Goal: Check status: Check status

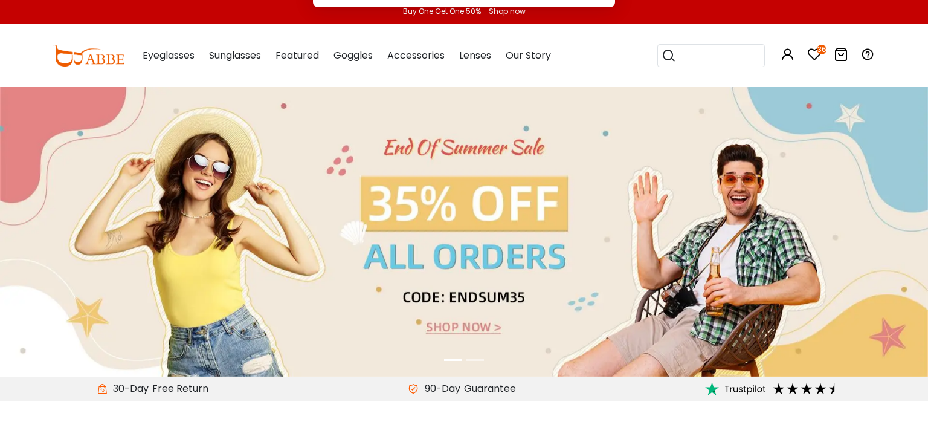
click at [492, 81] on button "Later" at bounding box center [489, 78] width 54 height 30
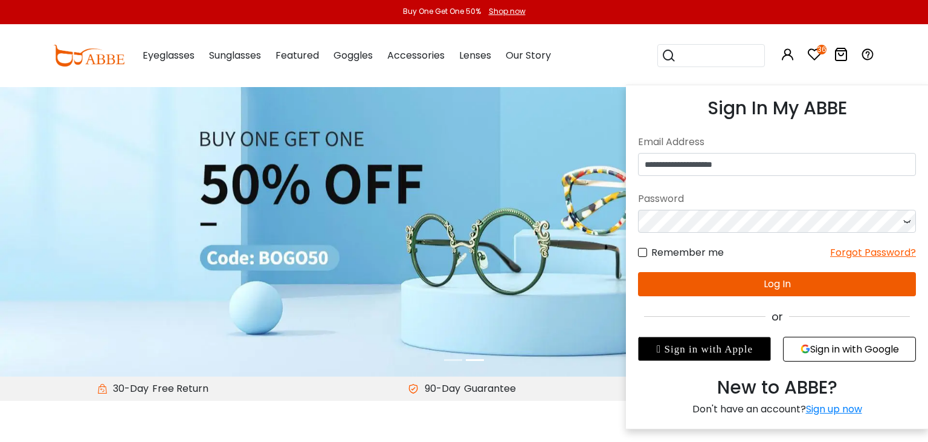
click at [787, 56] on icon at bounding box center [788, 54] width 15 height 15
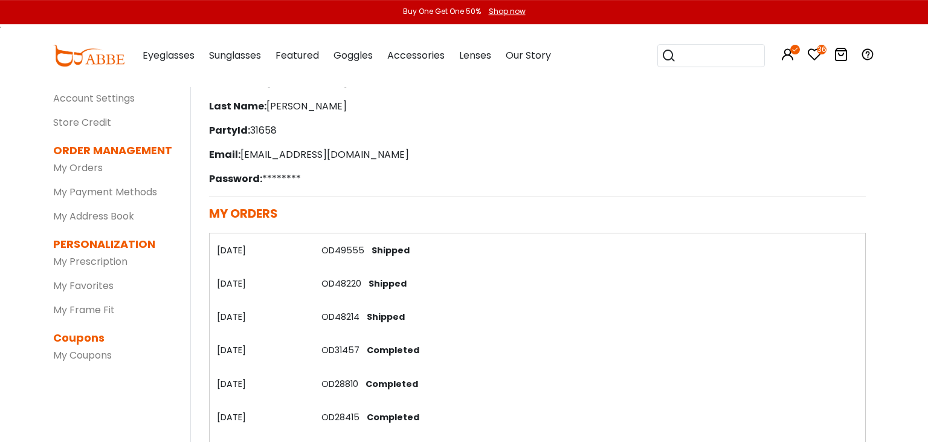
scroll to position [63, 0]
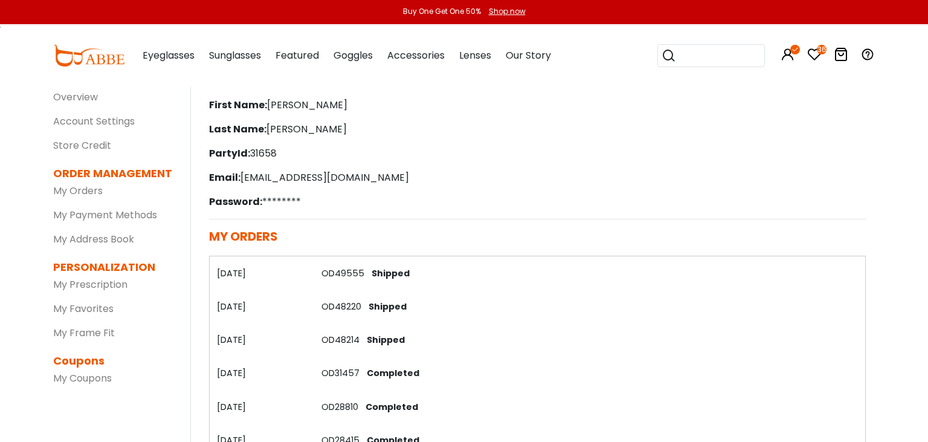
click at [354, 277] on link "OD49555" at bounding box center [343, 273] width 43 height 12
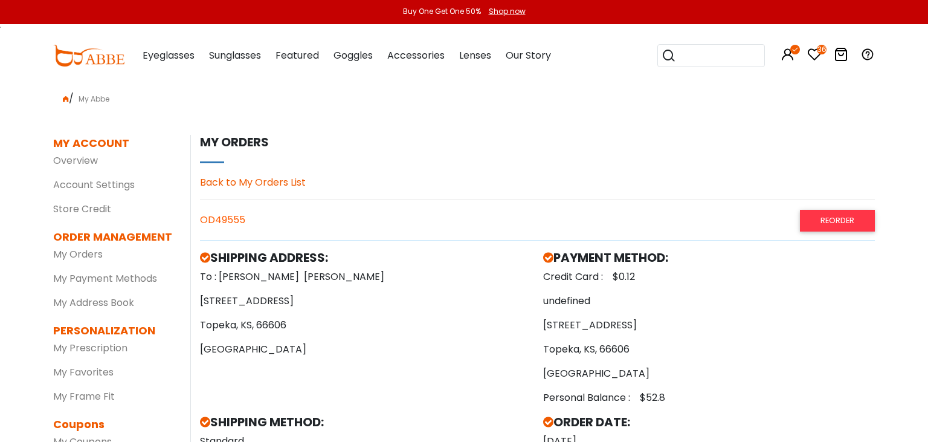
click at [271, 180] on link "Back to My Orders List" at bounding box center [253, 182] width 106 height 14
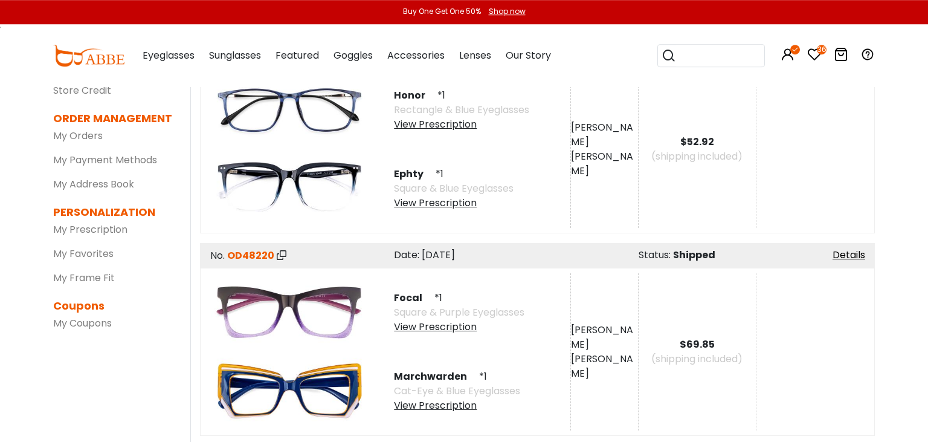
scroll to position [128, 0]
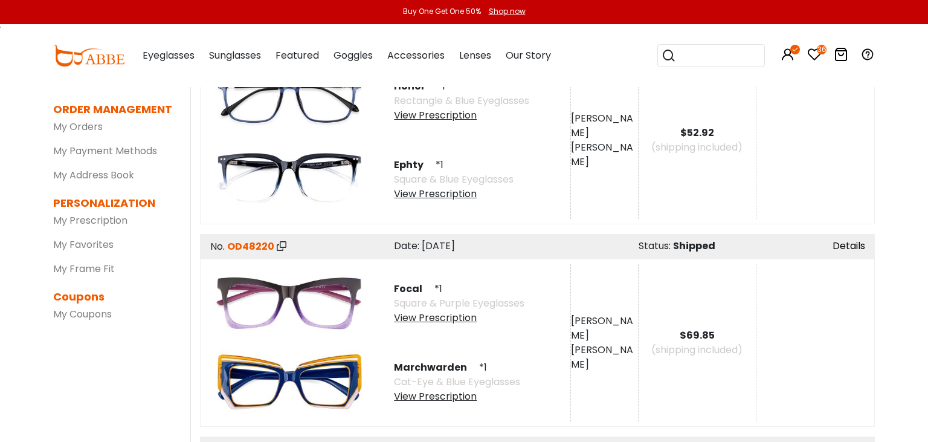
click at [845, 244] on link "Details" at bounding box center [849, 246] width 33 height 14
